Goal: Check status: Check status

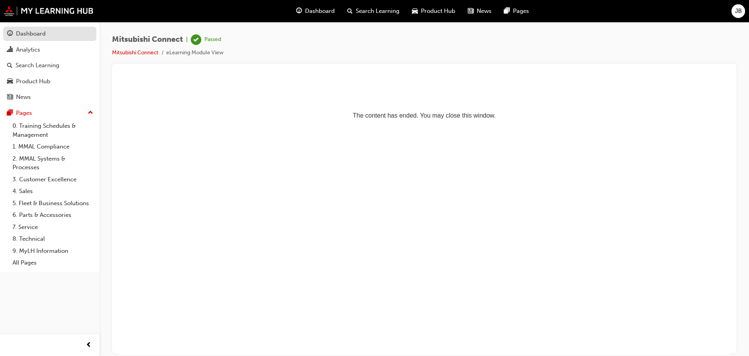
click at [26, 32] on div "Dashboard" at bounding box center [31, 33] width 30 height 9
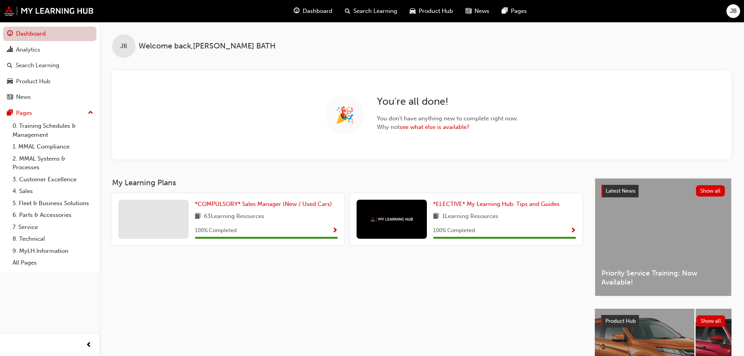
click at [37, 32] on link "Dashboard" at bounding box center [49, 34] width 93 height 14
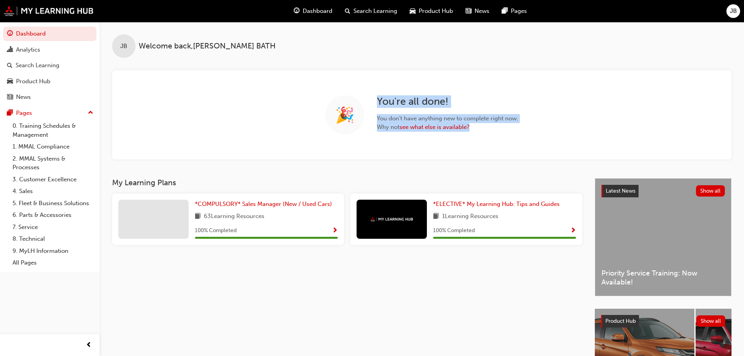
drag, startPoint x: 377, startPoint y: 100, endPoint x: 523, endPoint y: 127, distance: 148.5
click at [523, 127] on div "🎉 You ' re all done! You don ' t have anything new to complete right now. Why n…" at bounding box center [421, 114] width 619 height 89
click at [416, 142] on div "🎉 You ' re all done! You don ' t have anything new to complete right now. Why n…" at bounding box center [421, 114] width 619 height 89
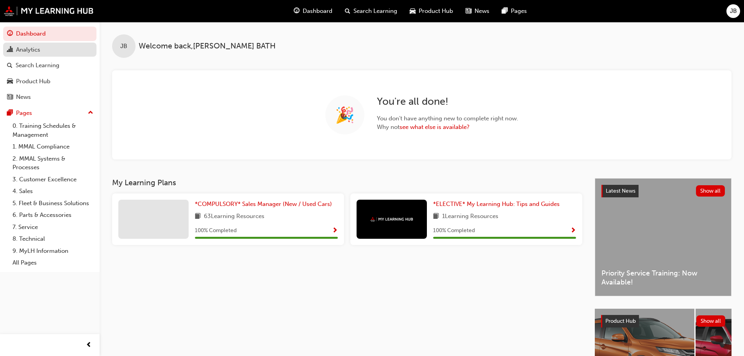
click at [24, 45] on div "Analytics" at bounding box center [49, 50] width 85 height 10
